Goal: Task Accomplishment & Management: Complete application form

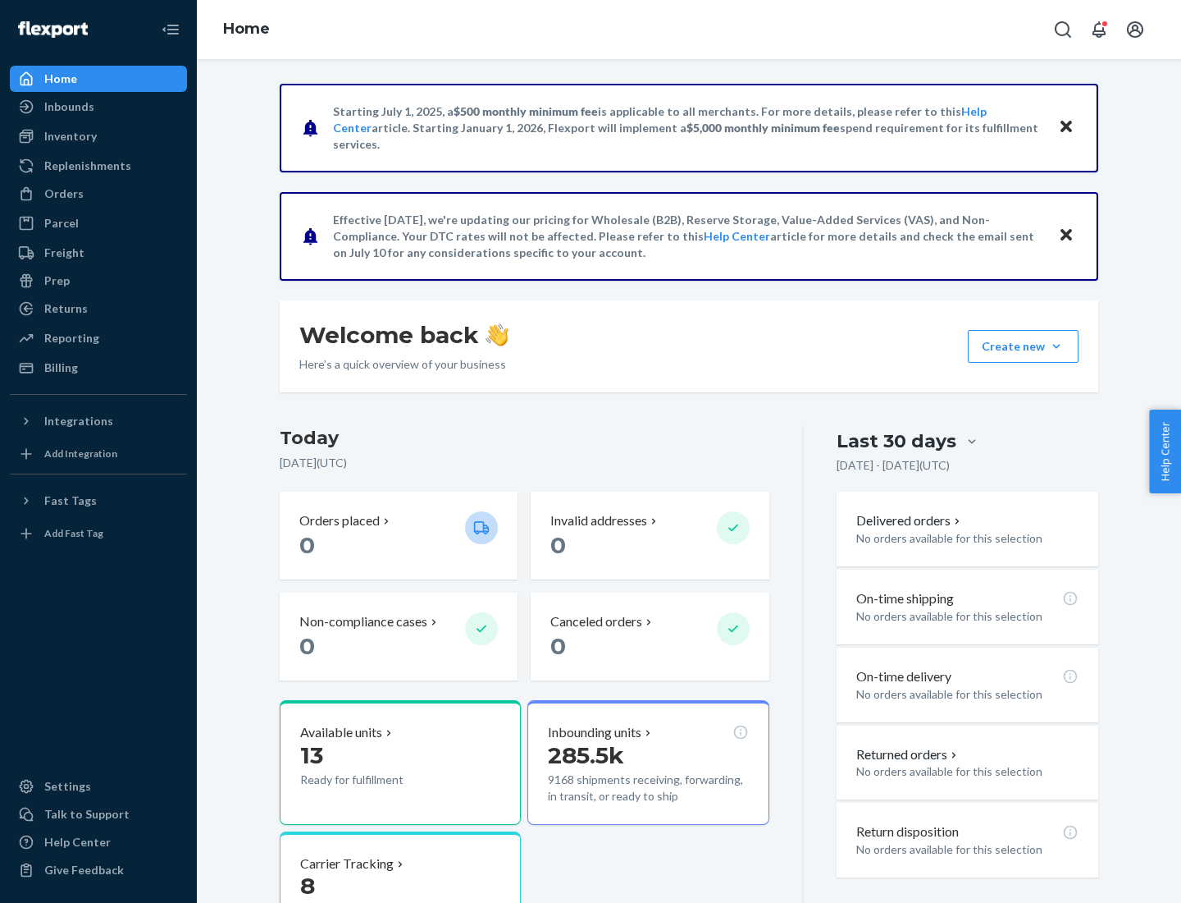
click at [1057, 346] on button "Create new Create new inbound Create new order Create new product" at bounding box center [1023, 346] width 111 height 33
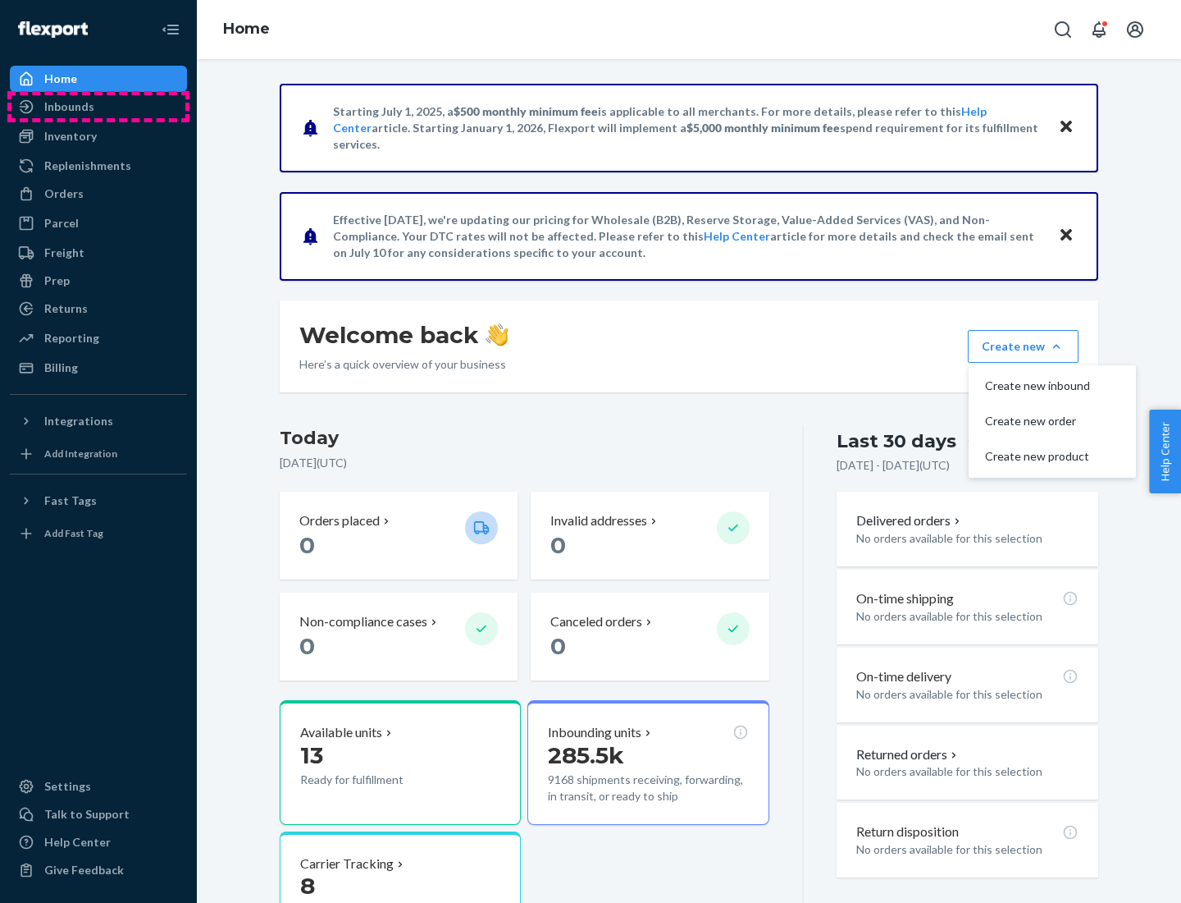
click at [98, 107] on div "Inbounds" at bounding box center [98, 106] width 174 height 23
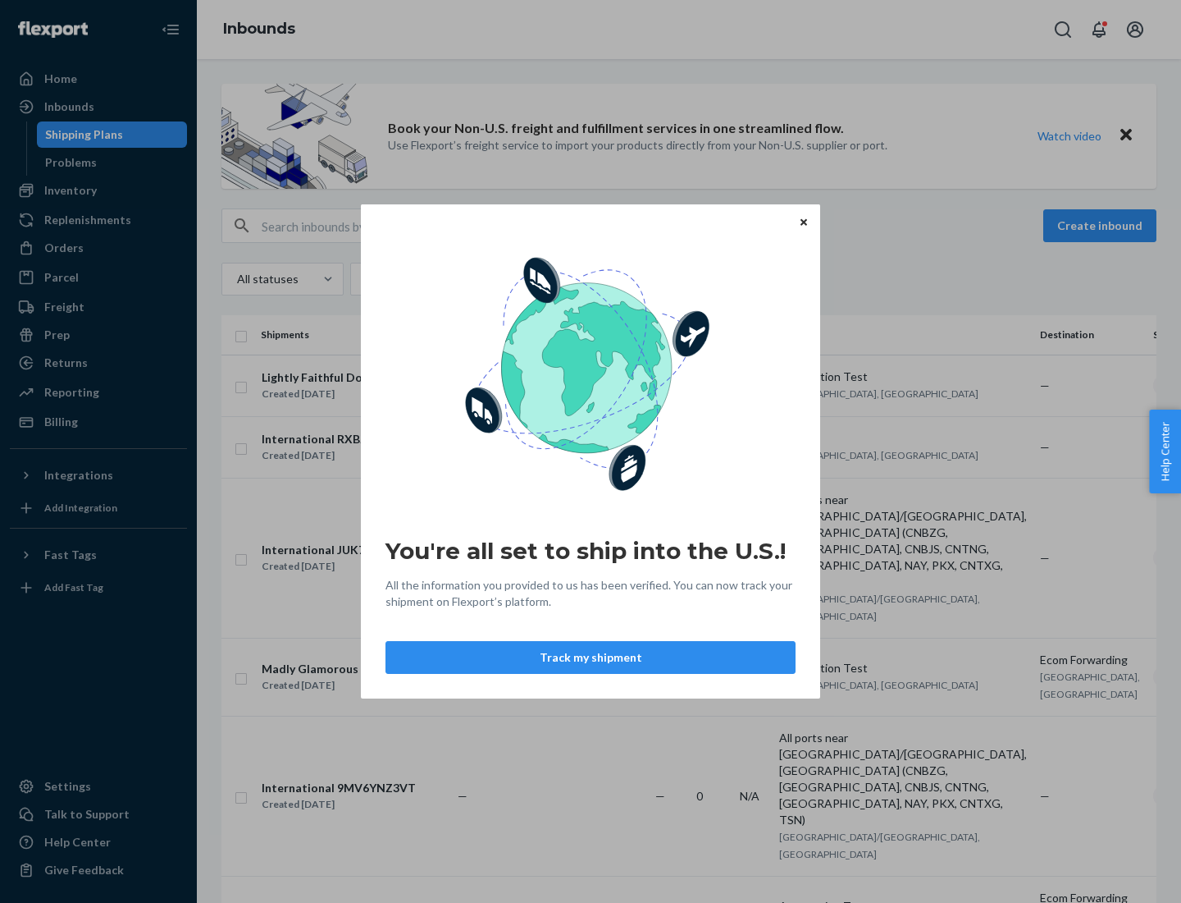
click at [98, 190] on div "You're all set to ship into the U.S.! All the information you provided to us ha…" at bounding box center [590, 451] width 1181 height 903
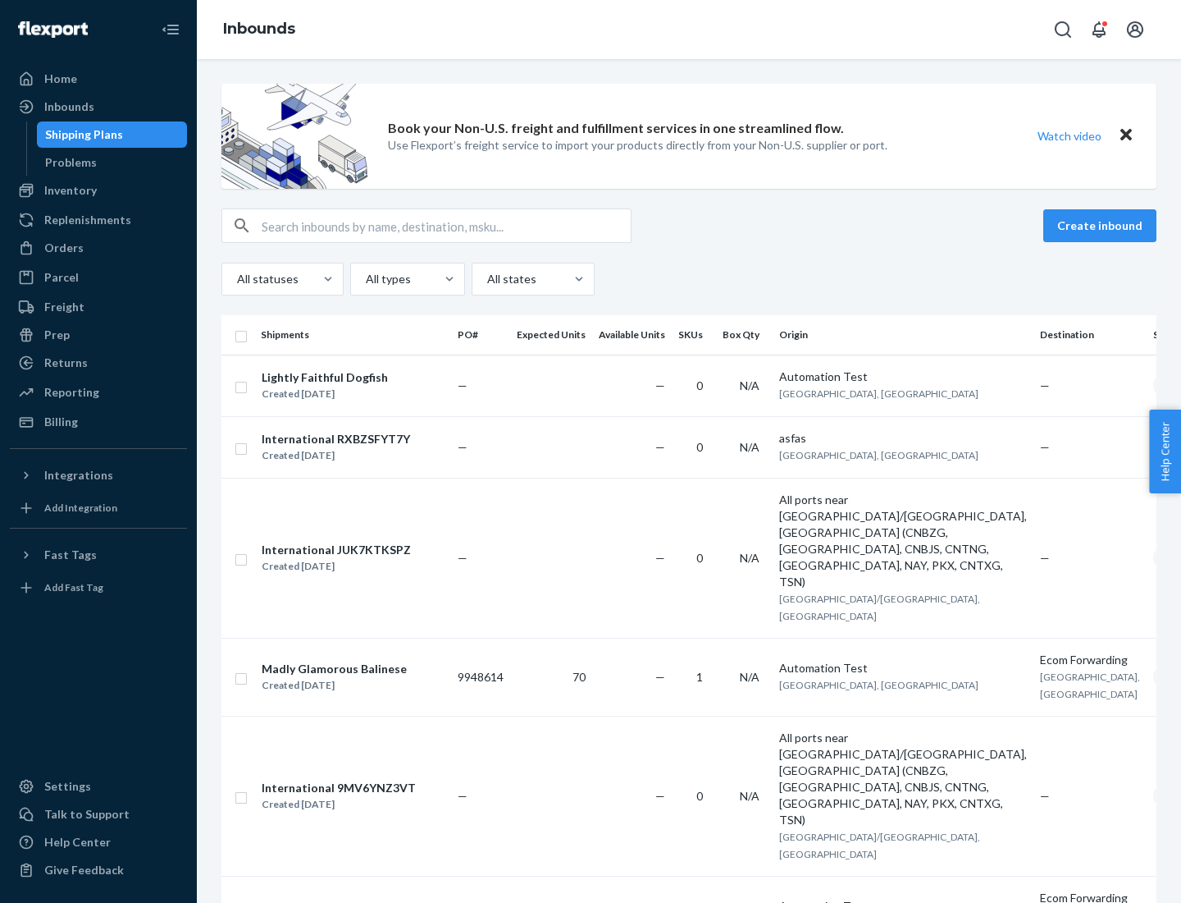
click at [689, 30] on div "Inbounds" at bounding box center [689, 29] width 985 height 59
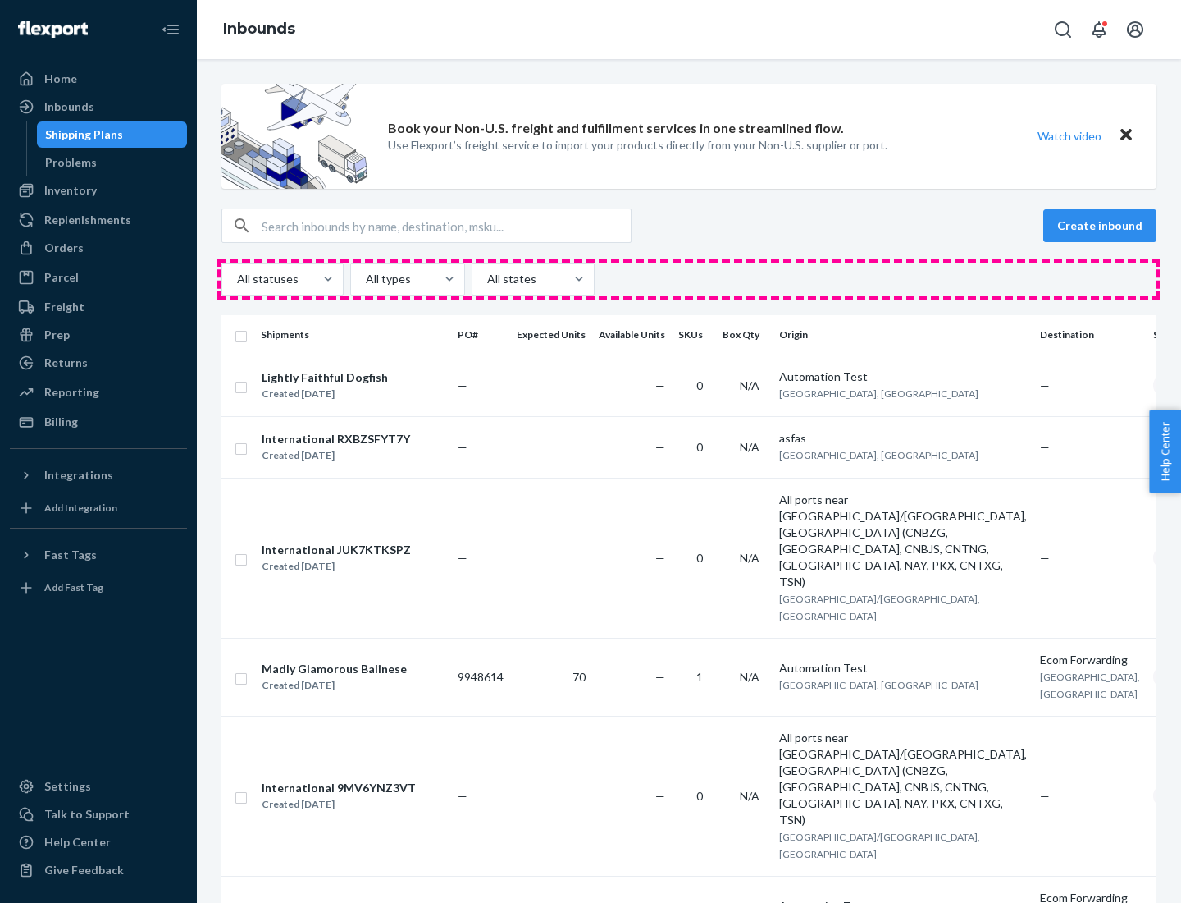
click at [689, 279] on div "All statuses All types All states" at bounding box center [689, 279] width 935 height 33
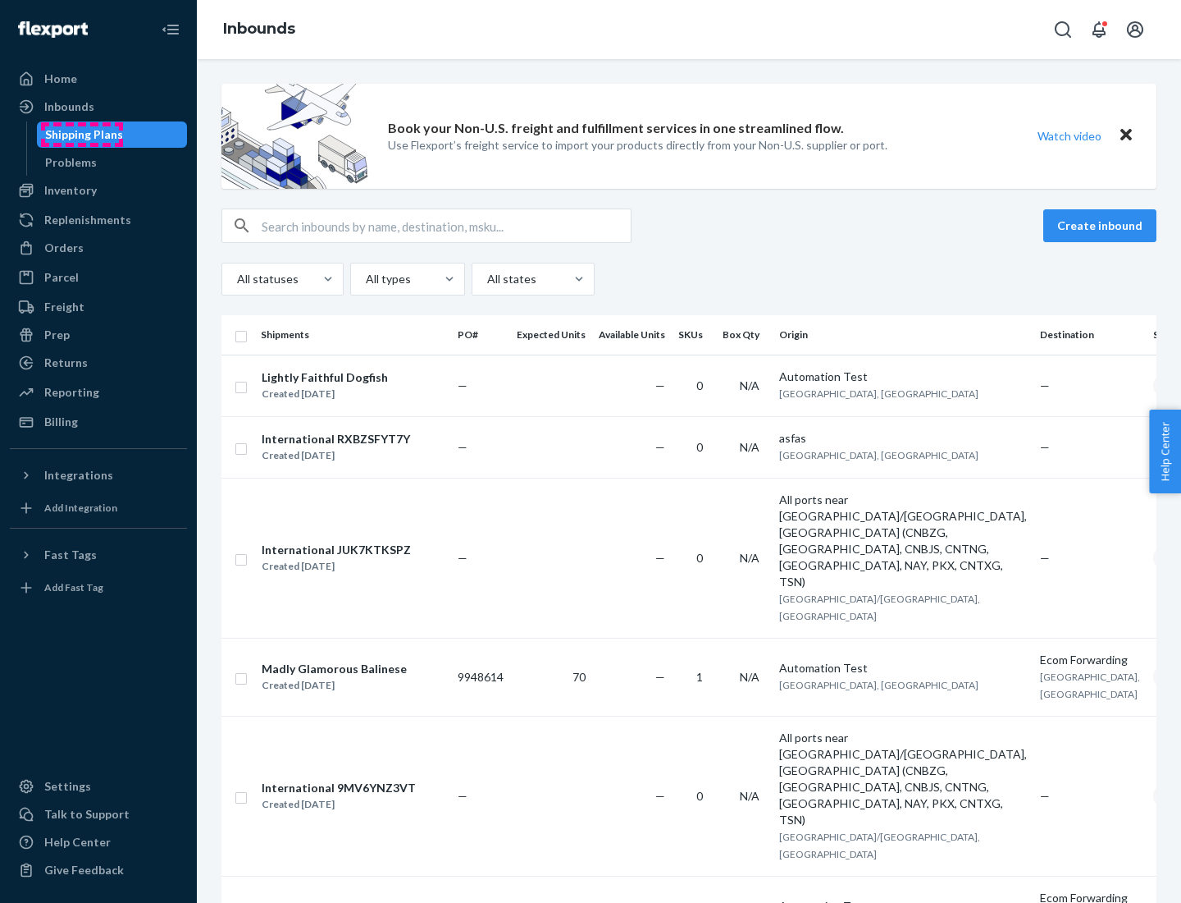
click at [81, 135] on div "Shipping Plans" at bounding box center [84, 134] width 78 height 16
click at [1103, 226] on button "Create inbound" at bounding box center [1100, 225] width 113 height 33
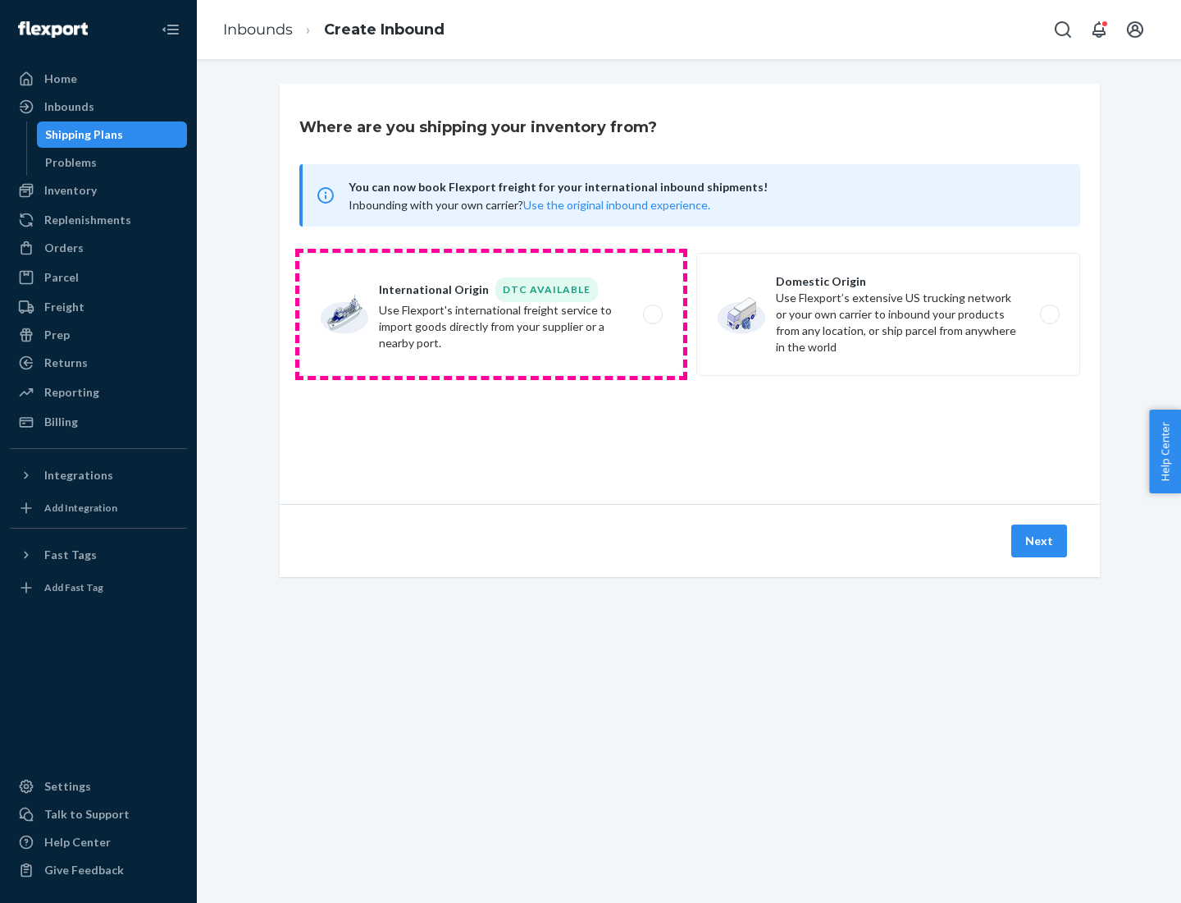
click at [491, 314] on label "International Origin DTC Available Use Flexport's international freight service…" at bounding box center [491, 314] width 384 height 123
click at [652, 314] on input "International Origin DTC Available Use Flexport's international freight service…" at bounding box center [657, 314] width 11 height 11
radio input "true"
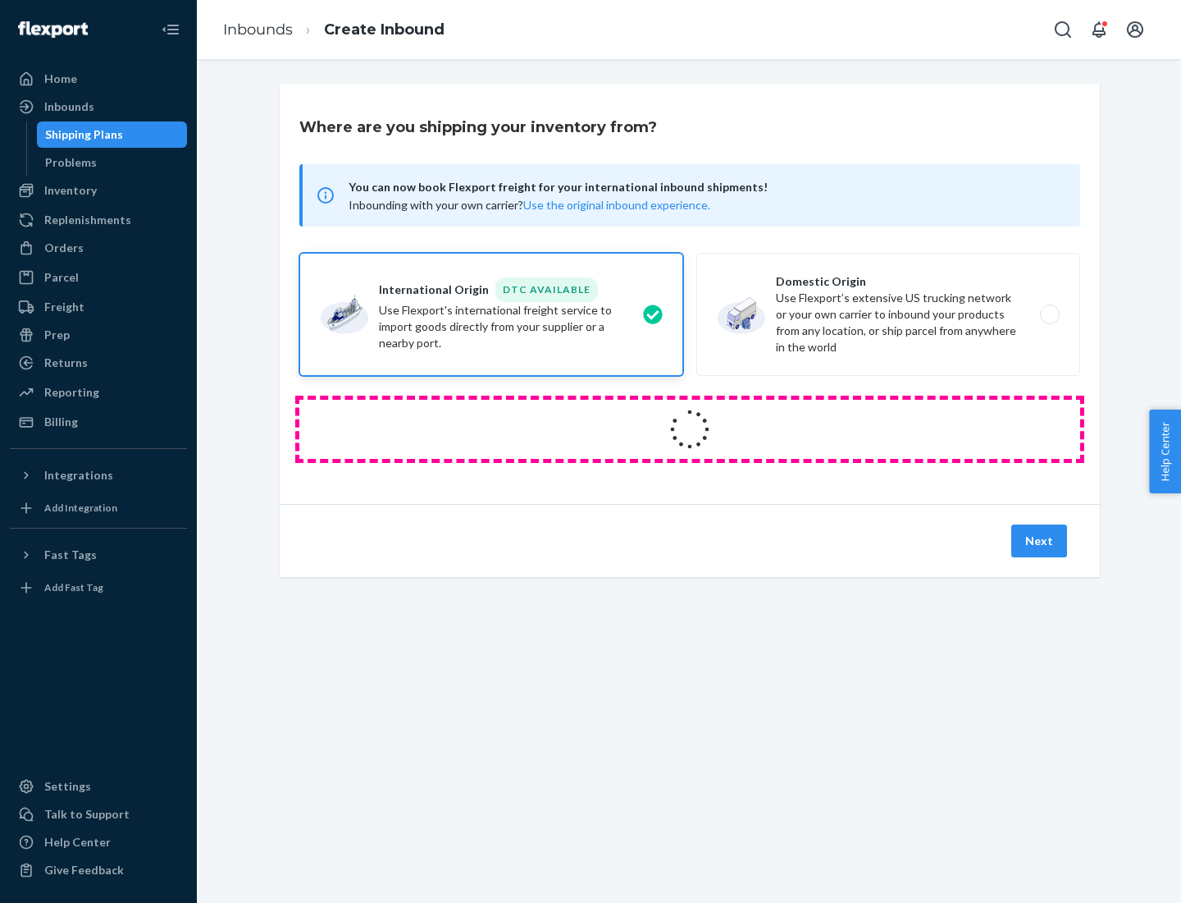
click at [690, 429] on icon at bounding box center [690, 429] width 46 height 46
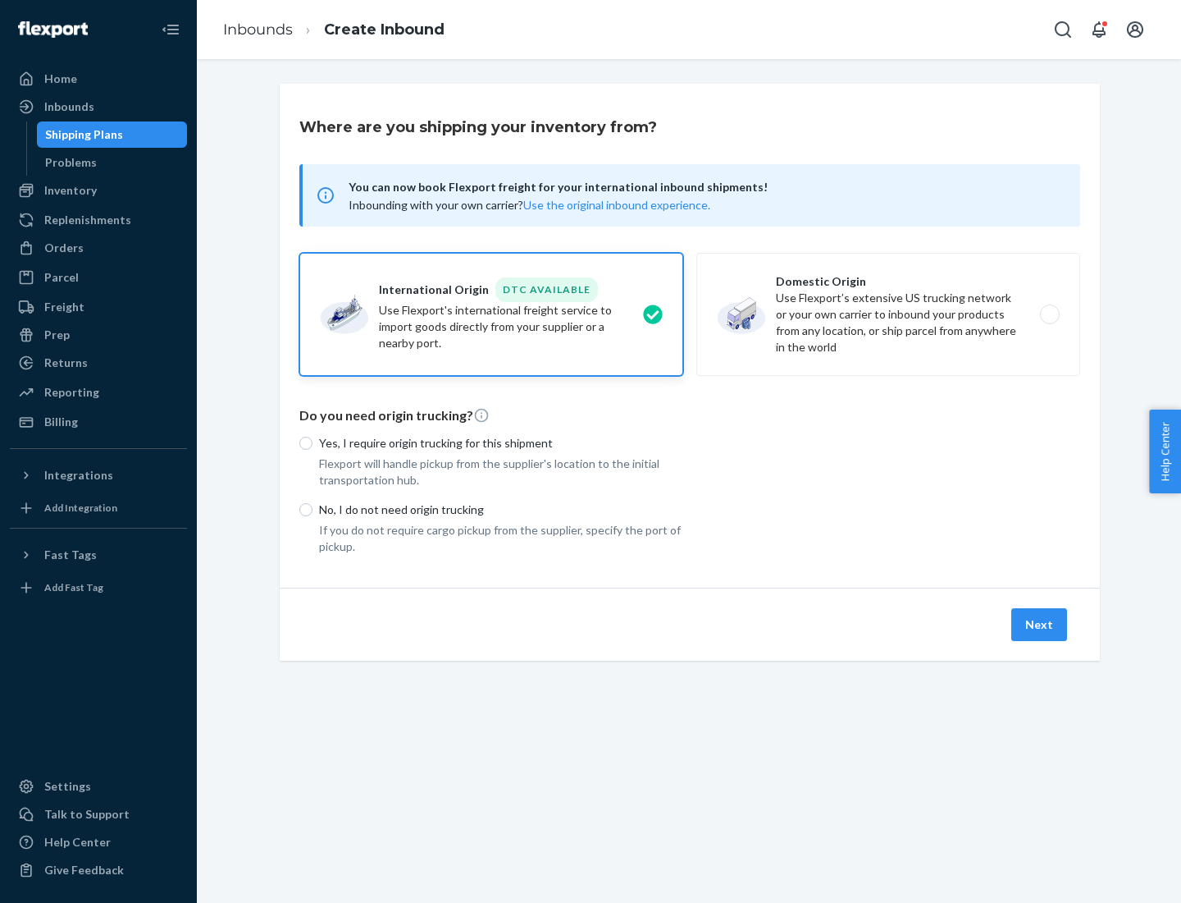
click at [501, 442] on p "Yes, I require origin trucking for this shipment" at bounding box center [501, 443] width 364 height 16
click at [313, 442] on input "Yes, I require origin trucking for this shipment" at bounding box center [305, 442] width 13 height 13
radio input "true"
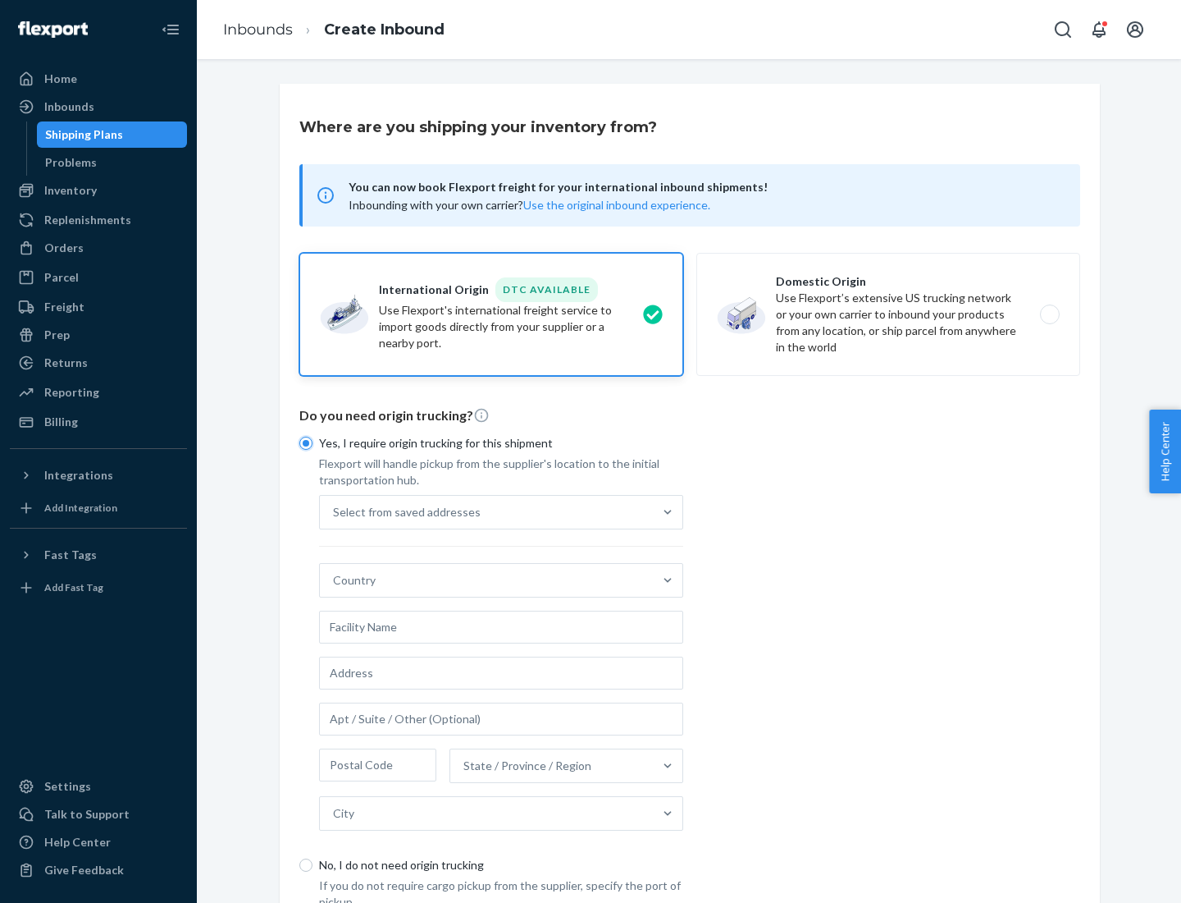
scroll to position [31, 0]
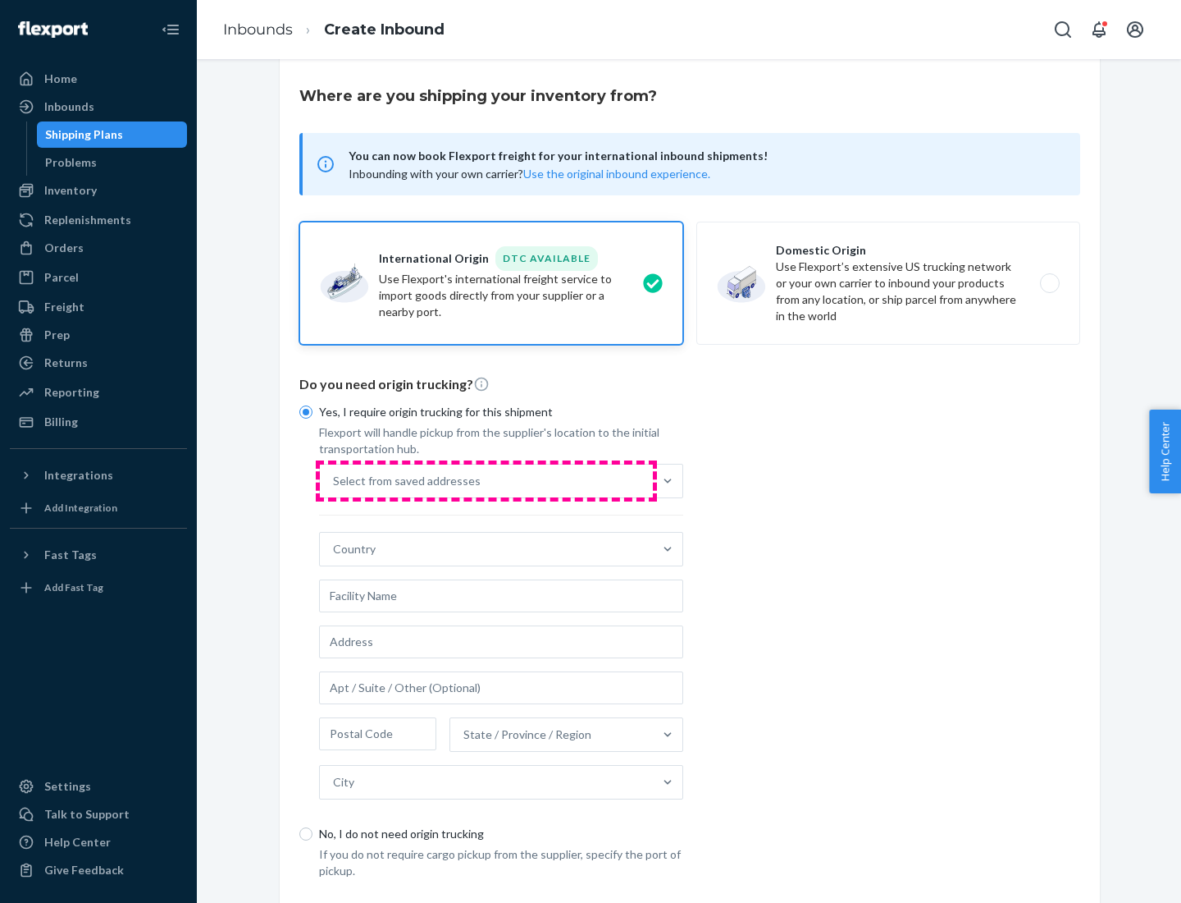
click at [487, 480] on div "Select from saved addresses" at bounding box center [486, 480] width 333 height 33
click at [335, 480] on input "Select from saved addresses" at bounding box center [334, 481] width 2 height 16
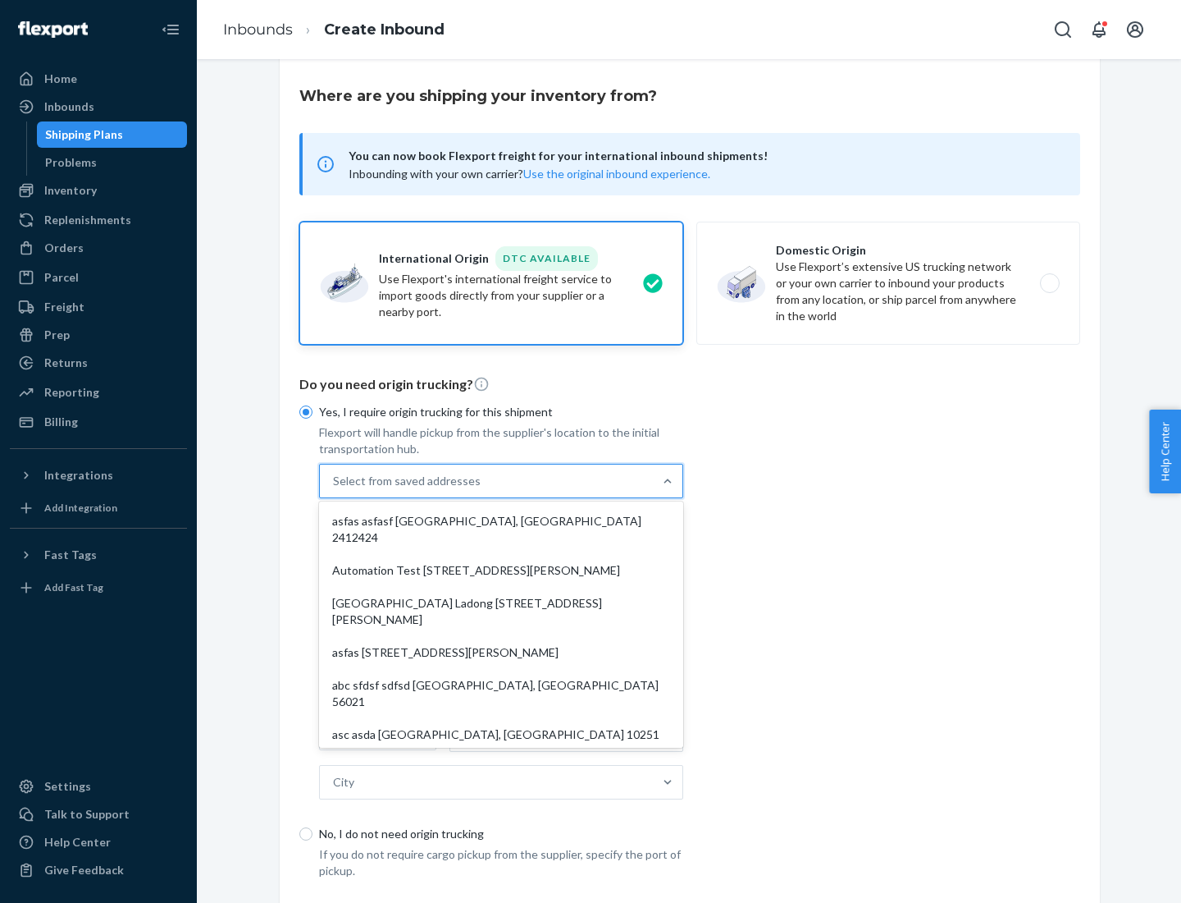
scroll to position [71, 0]
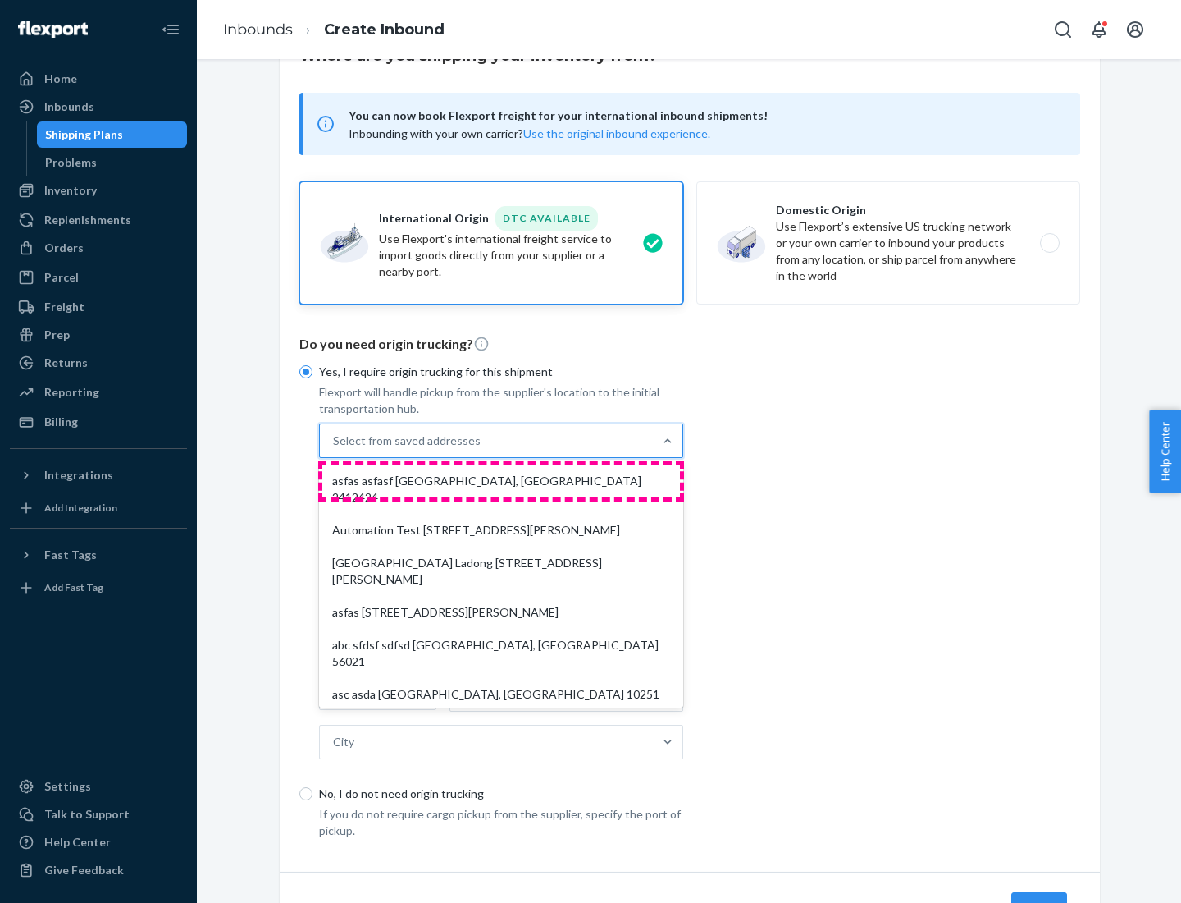
click at [501, 480] on div "asfas asfasf [GEOGRAPHIC_DATA], [GEOGRAPHIC_DATA] 2412424" at bounding box center [501, 488] width 358 height 49
click at [335, 449] on input "option asfas asfasf [GEOGRAPHIC_DATA], [GEOGRAPHIC_DATA] 2412424 focused, 1 of …" at bounding box center [334, 440] width 2 height 16
type input "asfas"
type input "asfasf"
type input "2412424"
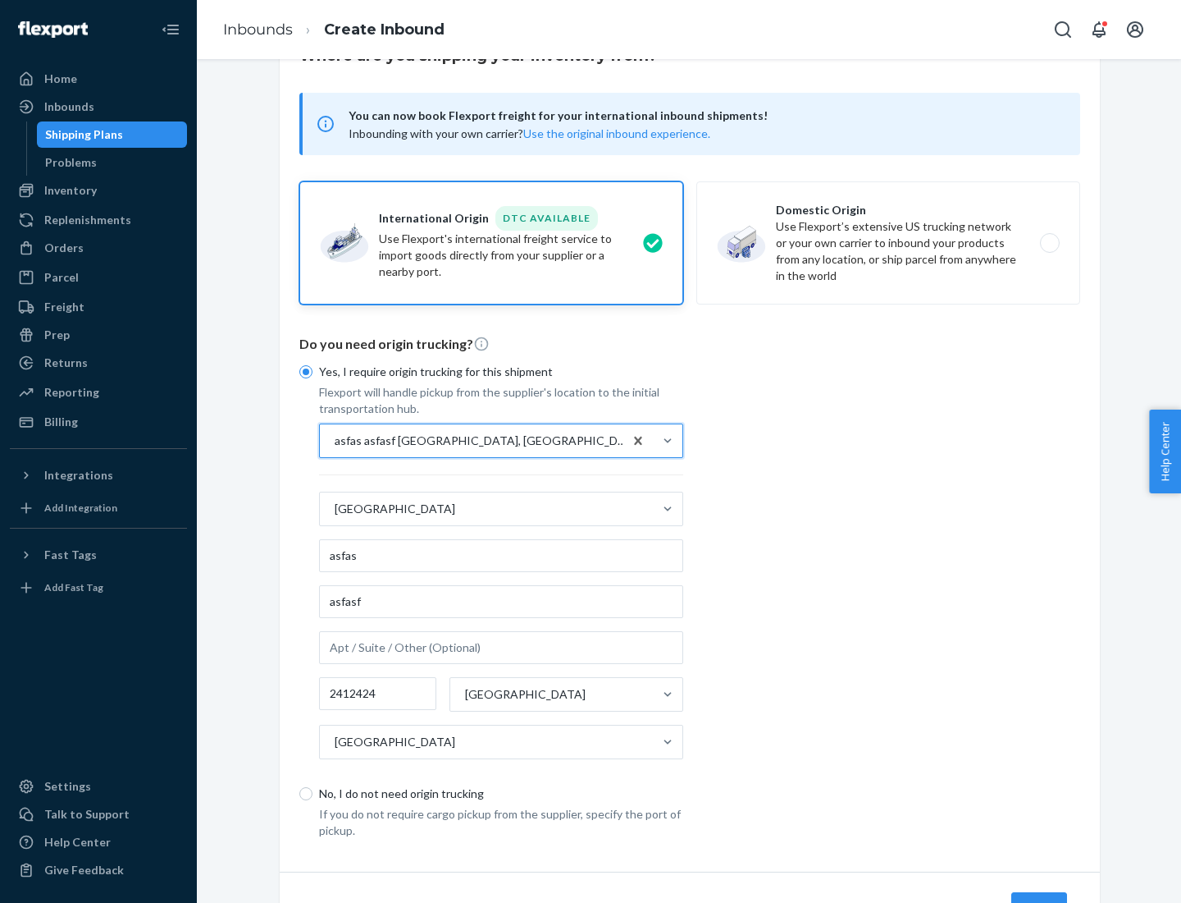
scroll to position [153, 0]
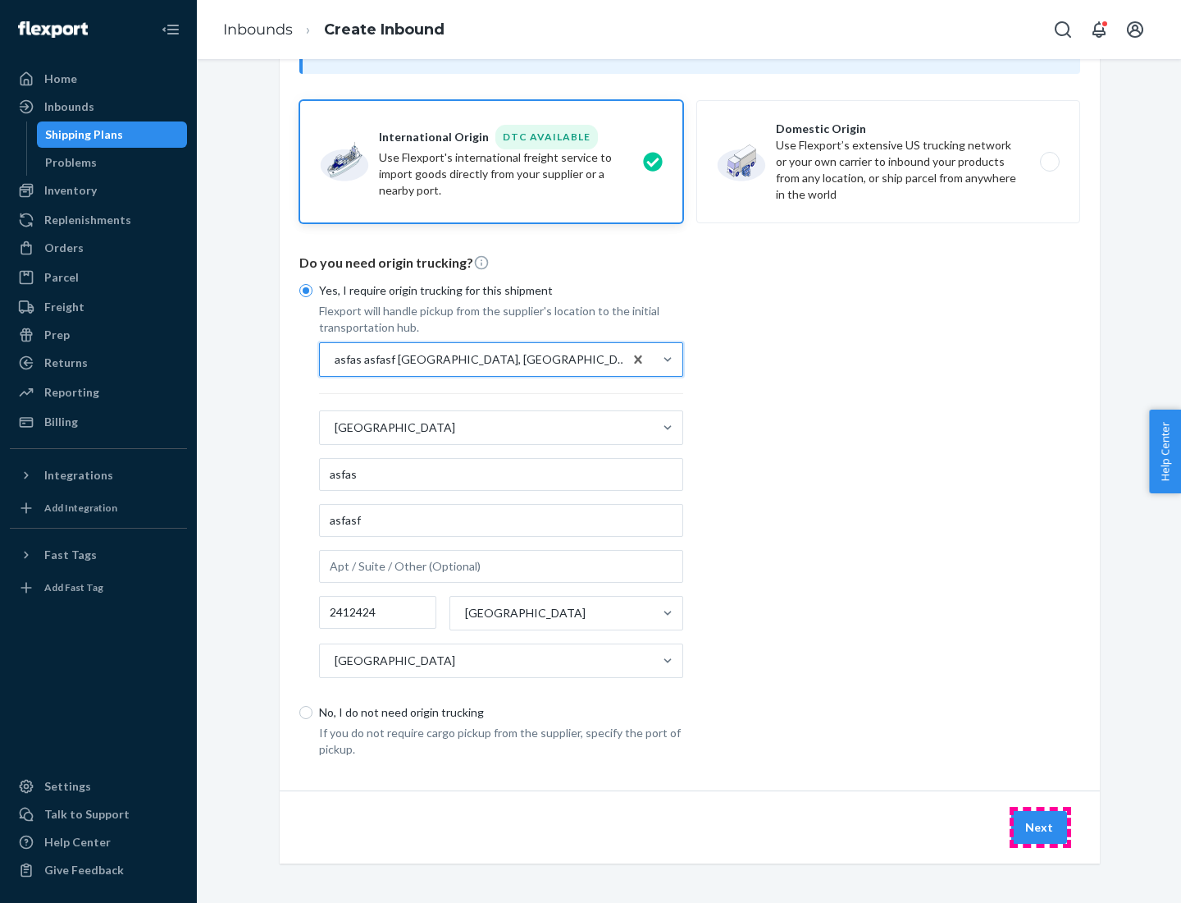
click at [1040, 826] on button "Next" at bounding box center [1040, 827] width 56 height 33
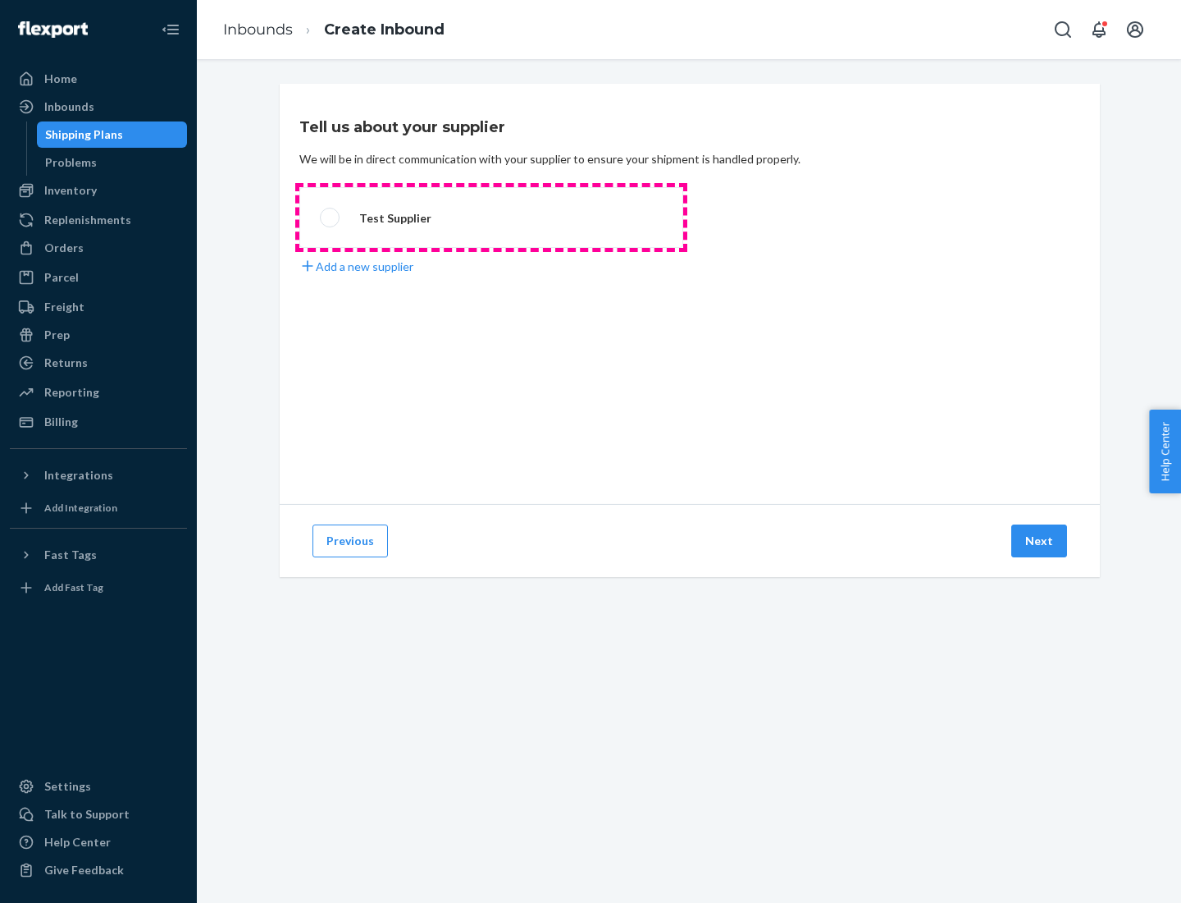
click at [491, 217] on label "Test Supplier" at bounding box center [491, 217] width 384 height 61
click at [331, 217] on input "Test Supplier" at bounding box center [325, 218] width 11 height 11
radio input "true"
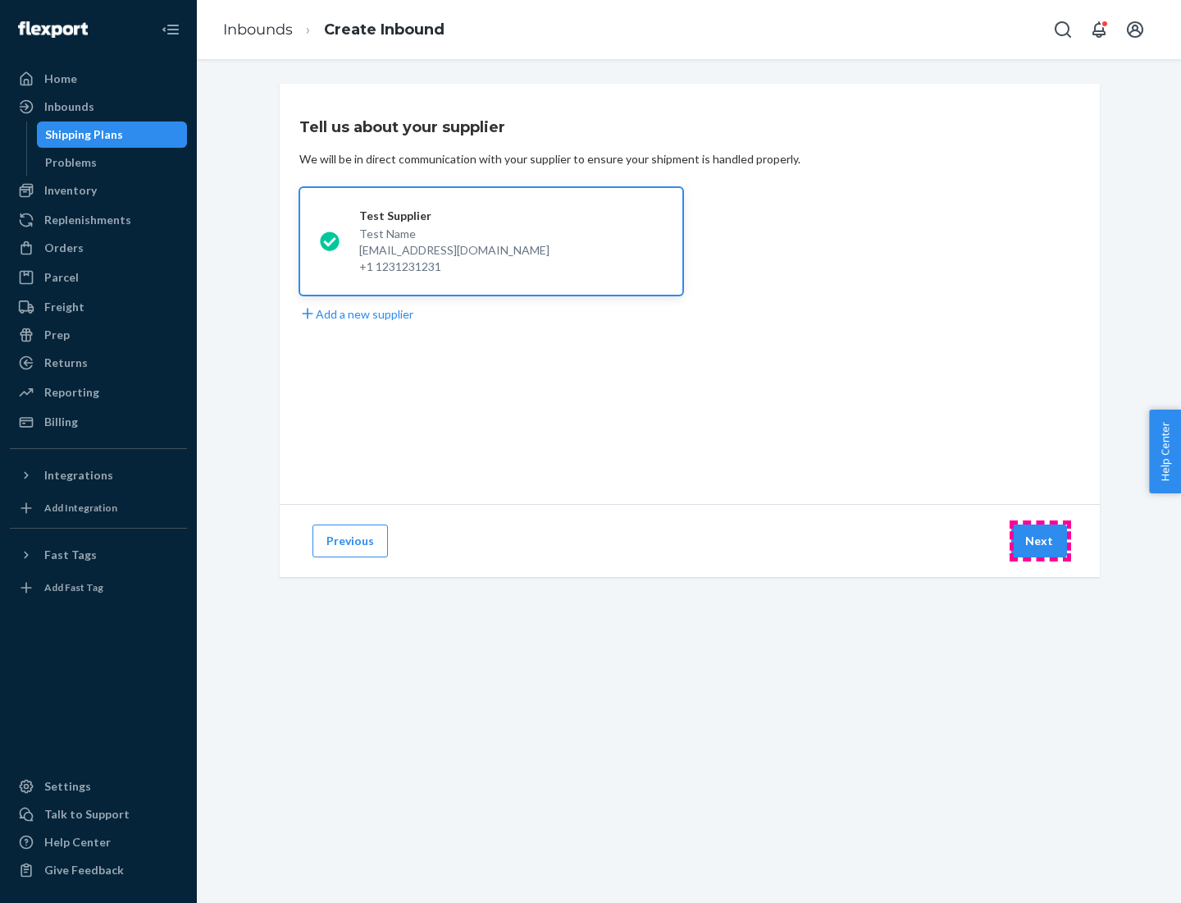
click at [1040, 541] on button "Next" at bounding box center [1040, 540] width 56 height 33
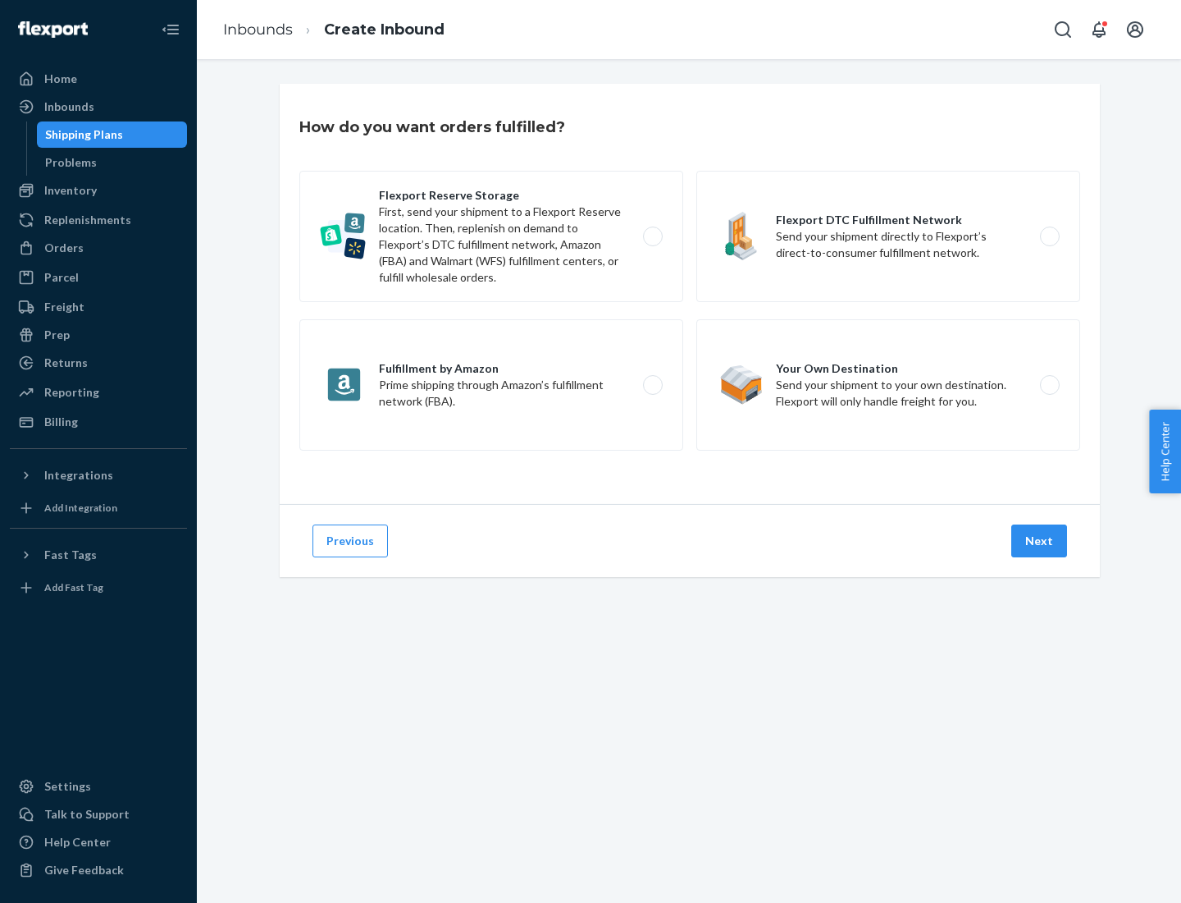
click at [491, 385] on label "Fulfillment by Amazon Prime shipping through Amazon’s fulfillment network (FBA)." at bounding box center [491, 384] width 384 height 131
click at [652, 385] on input "Fulfillment by Amazon Prime shipping through Amazon’s fulfillment network (FBA)." at bounding box center [657, 385] width 11 height 11
radio input "true"
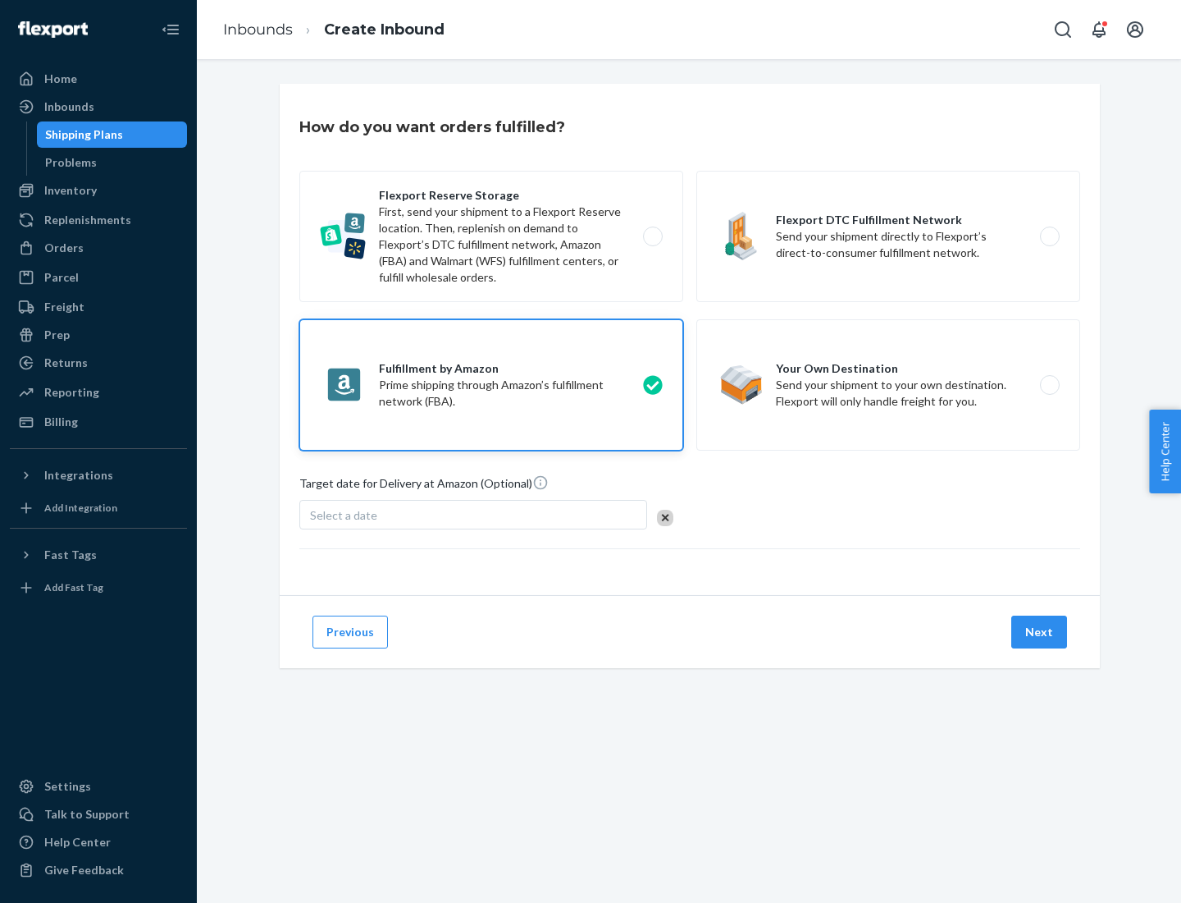
click at [1040, 632] on button "Next" at bounding box center [1040, 631] width 56 height 33
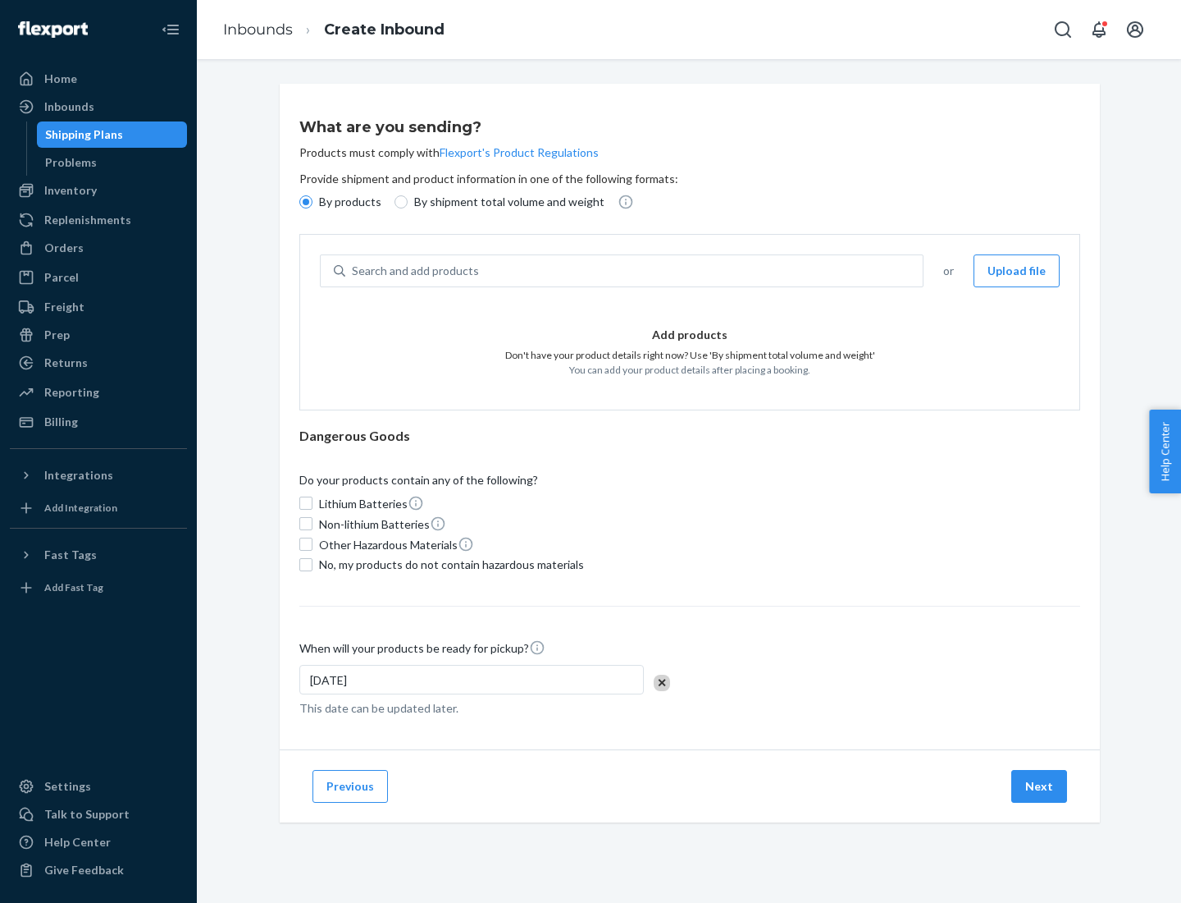
click at [505, 202] on p "By shipment total volume and weight" at bounding box center [509, 202] width 190 height 16
click at [408, 202] on input "By shipment total volume and weight" at bounding box center [401, 201] width 13 height 13
radio input "true"
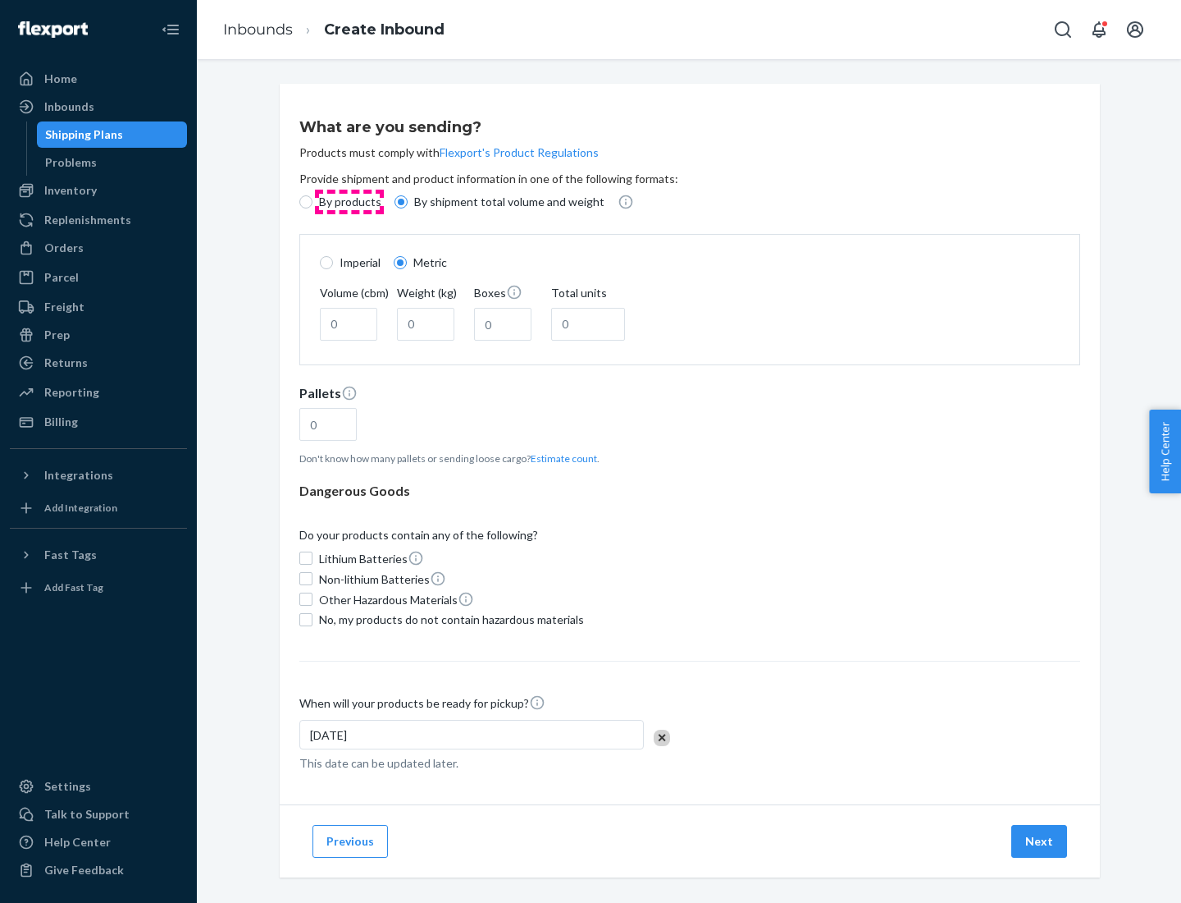
click at [349, 202] on p "By products" at bounding box center [350, 202] width 62 height 16
click at [313, 202] on input "By products" at bounding box center [305, 201] width 13 height 13
radio input "true"
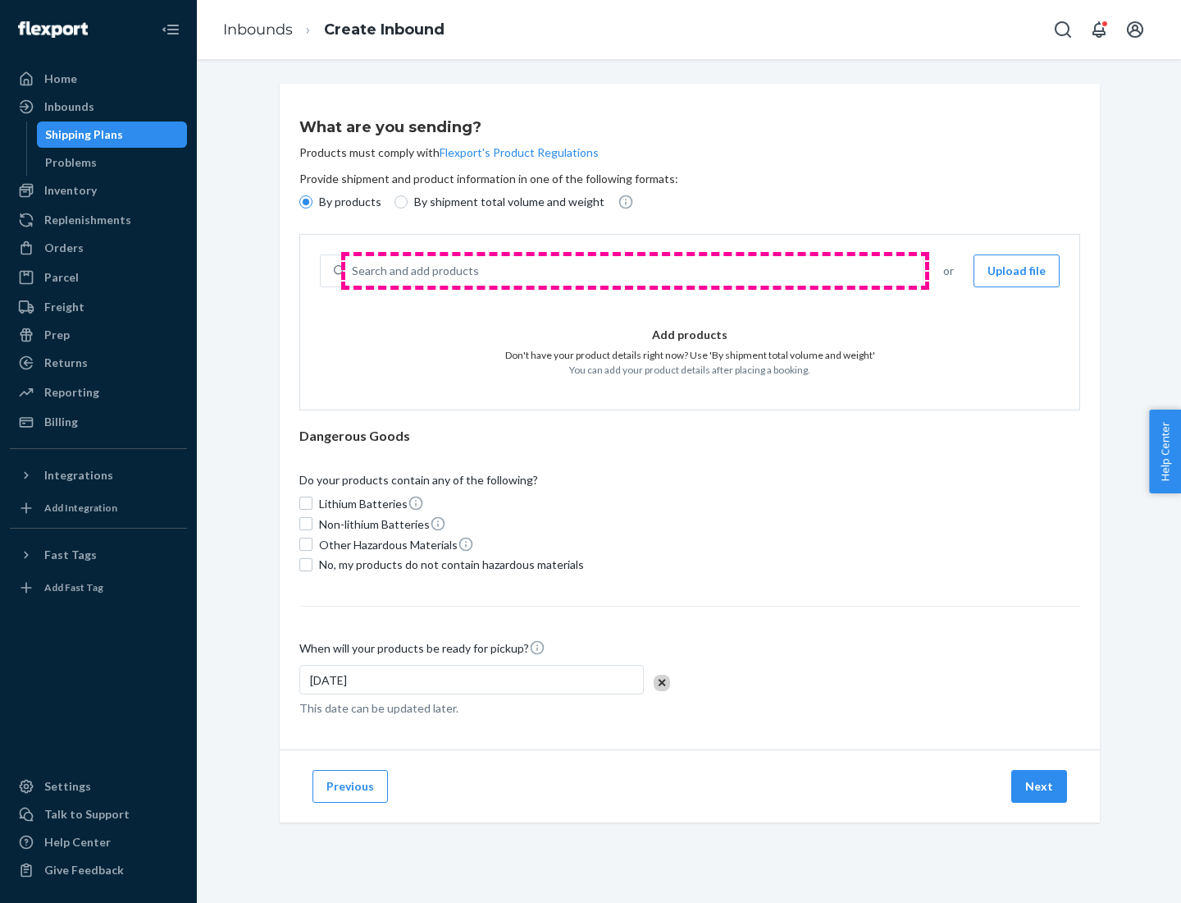
click at [635, 271] on div "Search and add products" at bounding box center [634, 271] width 578 height 30
click at [354, 271] on input "Search and add products" at bounding box center [353, 271] width 2 height 16
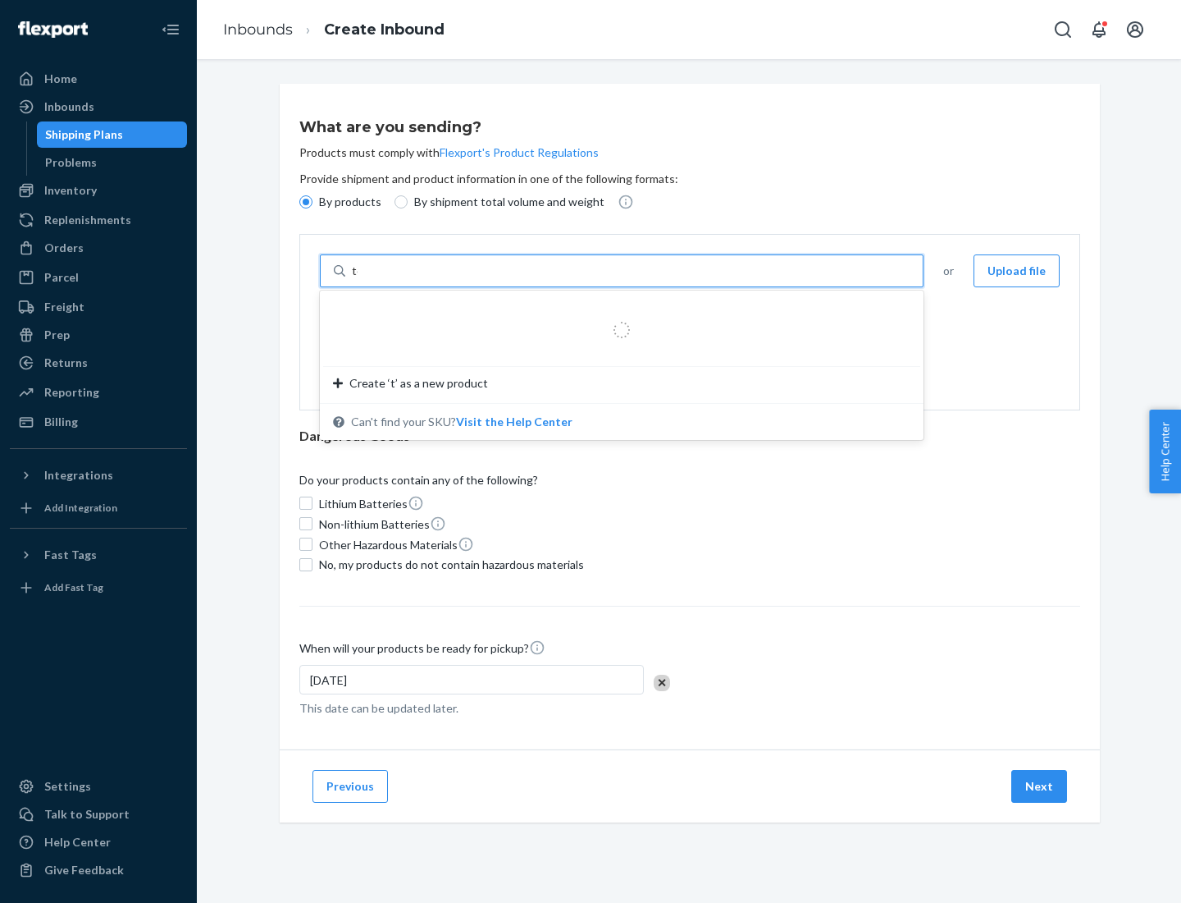
type input "test"
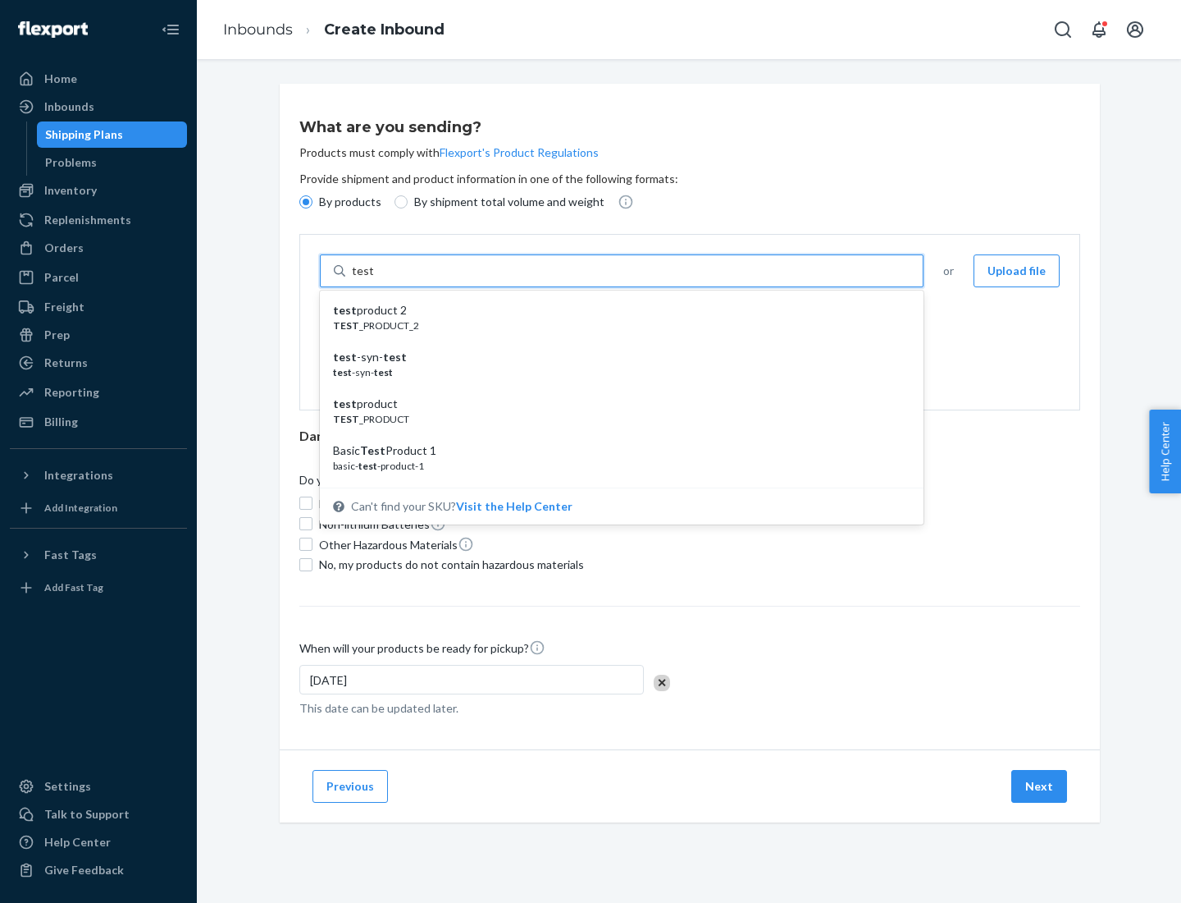
click at [616, 310] on div "test product 2" at bounding box center [615, 310] width 564 height 16
click at [373, 279] on input "test" at bounding box center [362, 271] width 21 height 16
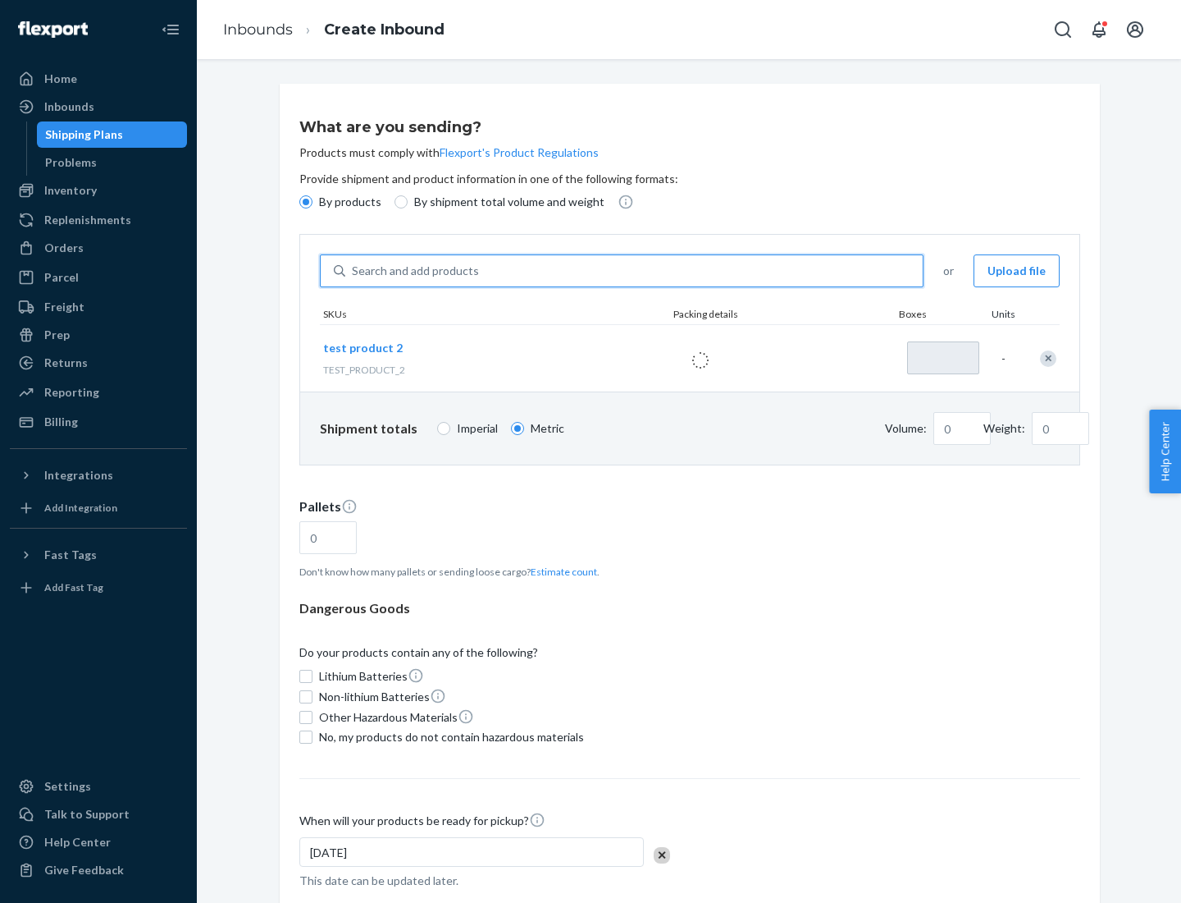
type input "1"
type input "0.02"
type input "22.23"
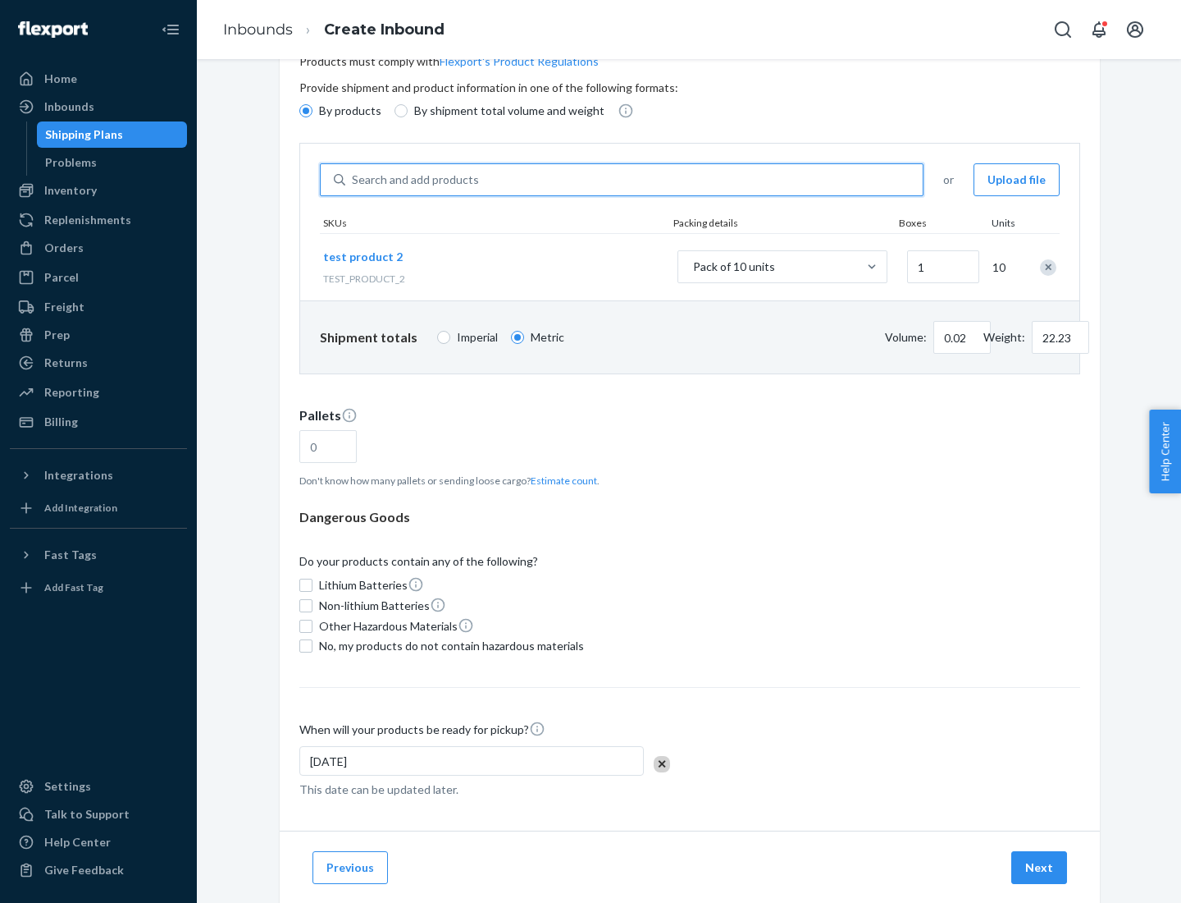
click at [560, 480] on button "Estimate count" at bounding box center [564, 480] width 66 height 14
type input "1"
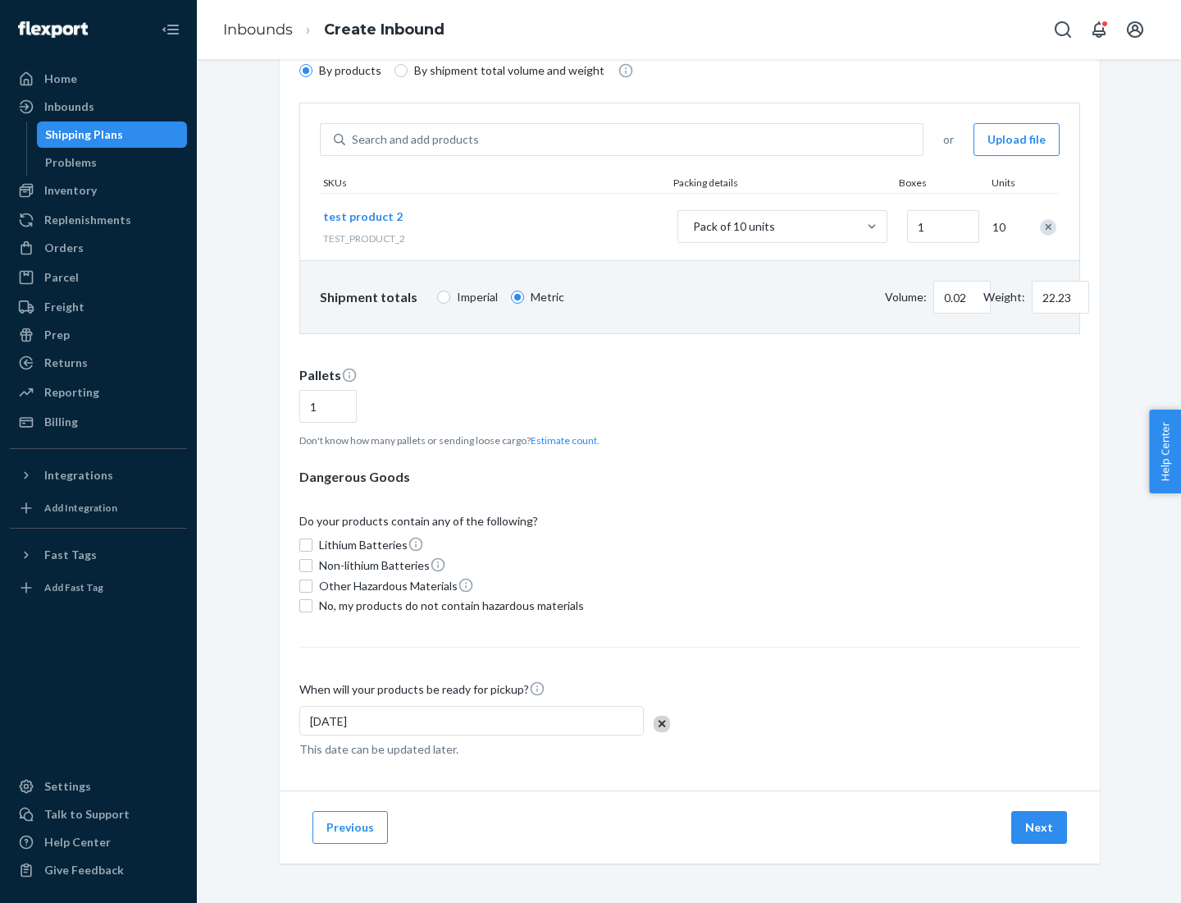
click at [449, 606] on span "No, my products do not contain hazardous materials" at bounding box center [451, 605] width 265 height 16
click at [313, 606] on input "No, my products do not contain hazardous materials" at bounding box center [305, 605] width 13 height 13
checkbox input "true"
click at [1040, 827] on button "Next" at bounding box center [1040, 827] width 56 height 33
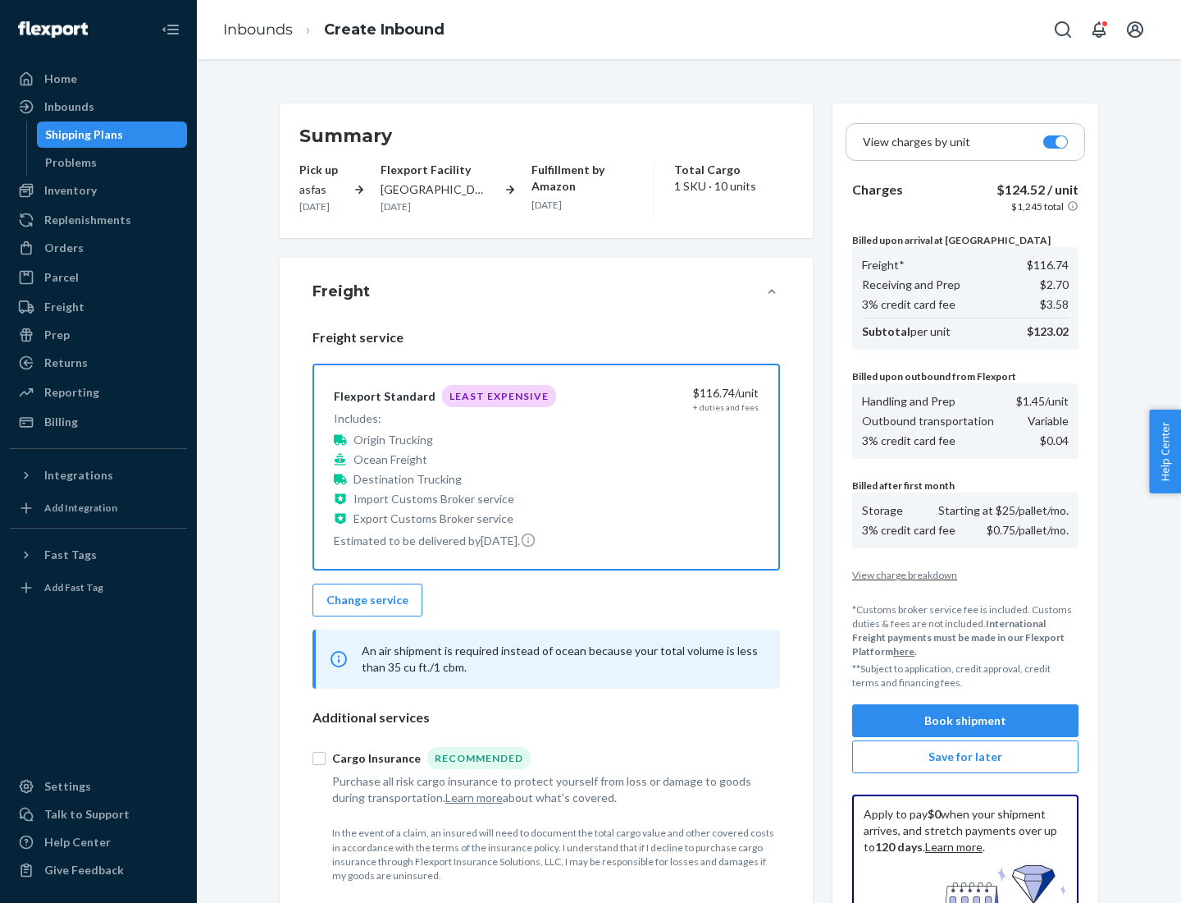
scroll to position [240, 0]
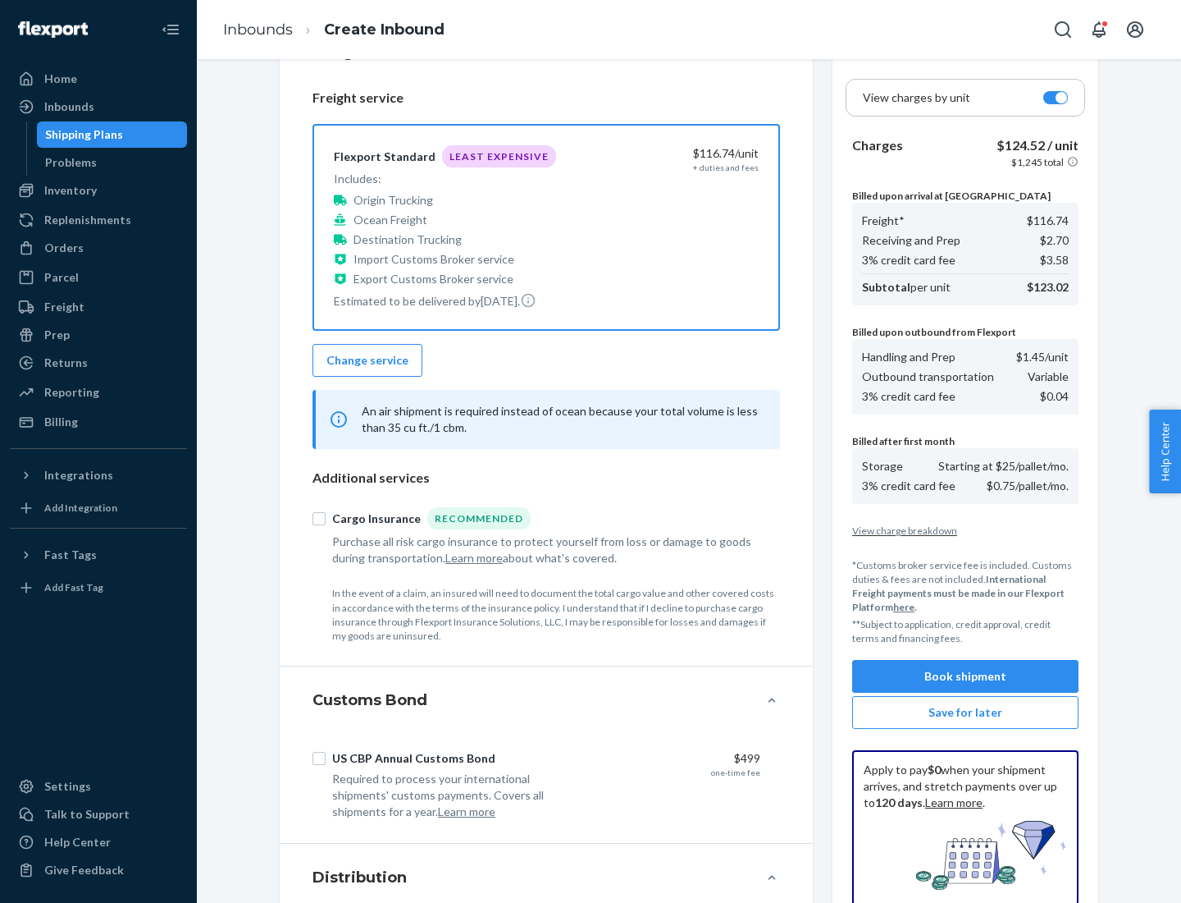
click at [966, 676] on button "Book shipment" at bounding box center [965, 676] width 226 height 33
